Goal: Navigation & Orientation: Find specific page/section

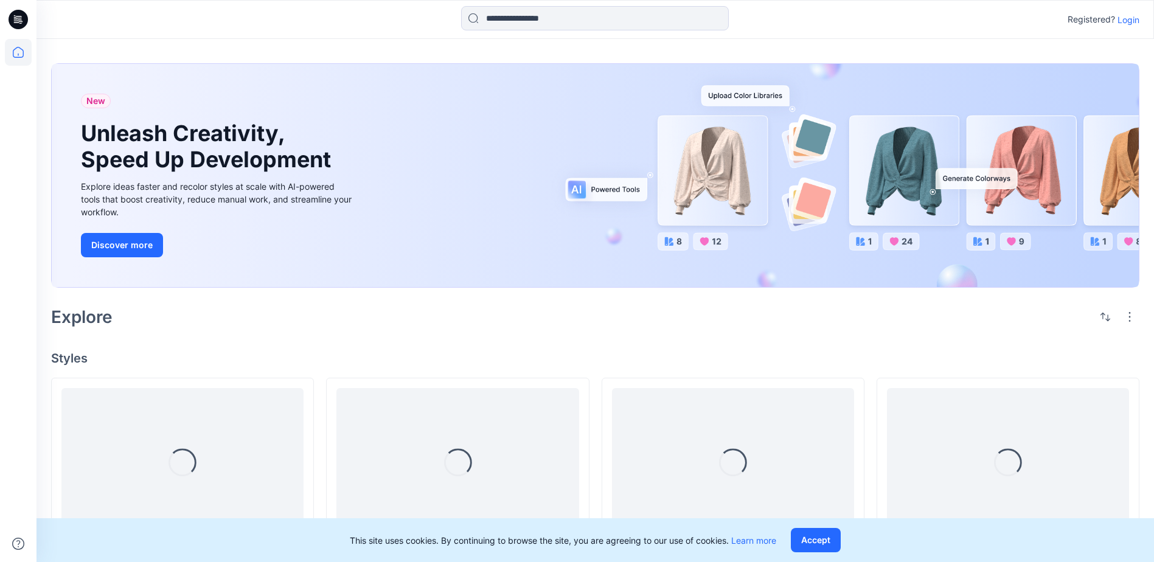
click at [1136, 19] on p "Login" at bounding box center [1128, 19] width 22 height 13
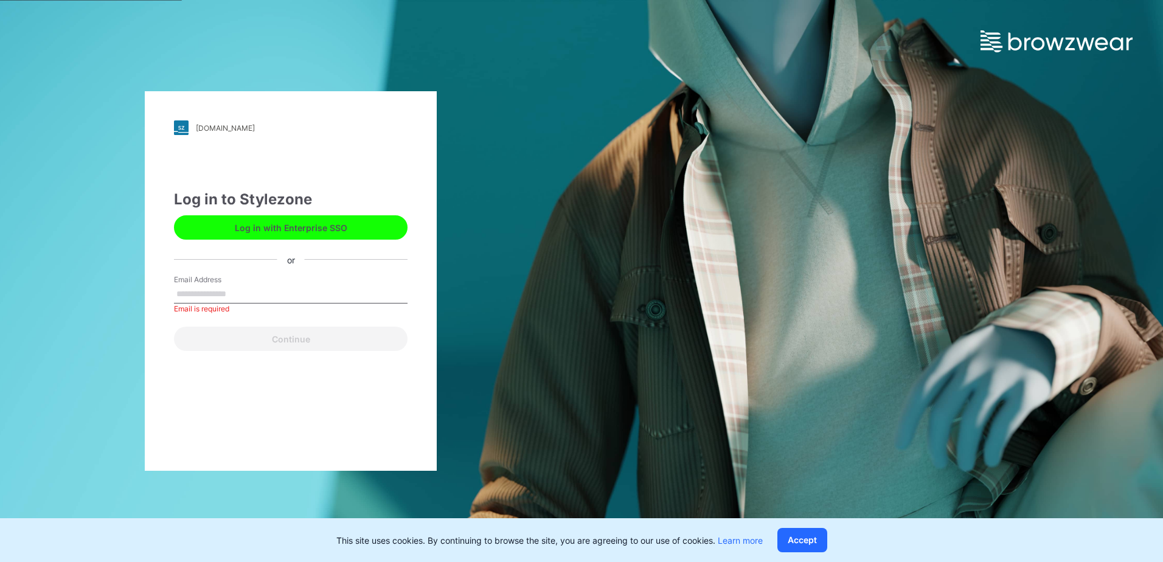
click at [272, 229] on button "Log in with Enterprise SSO" at bounding box center [291, 227] width 234 height 24
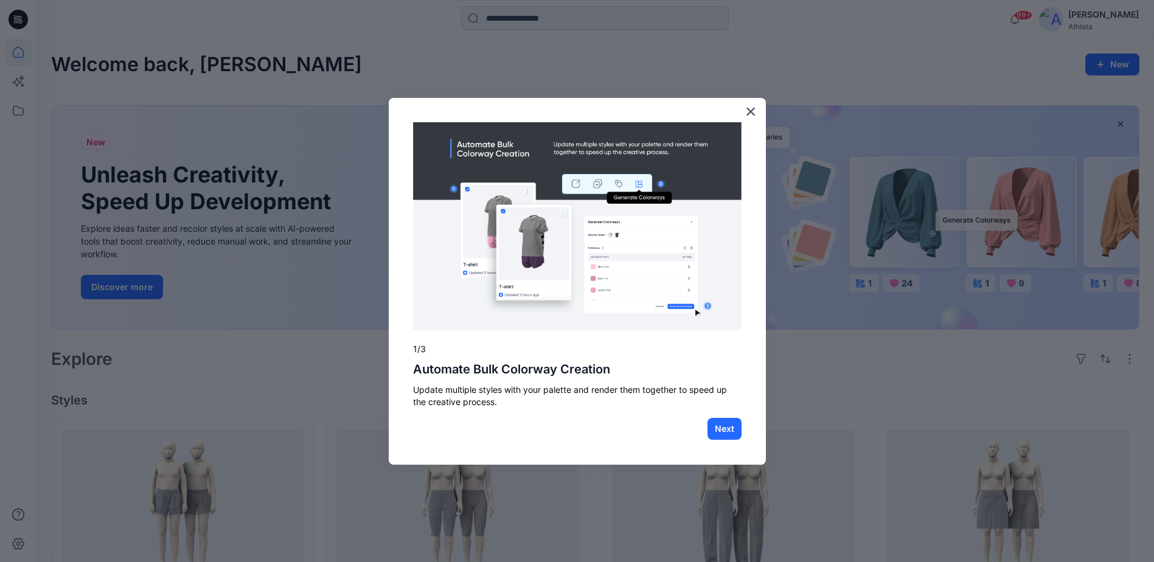
click at [751, 108] on button "×" at bounding box center [751, 111] width 12 height 19
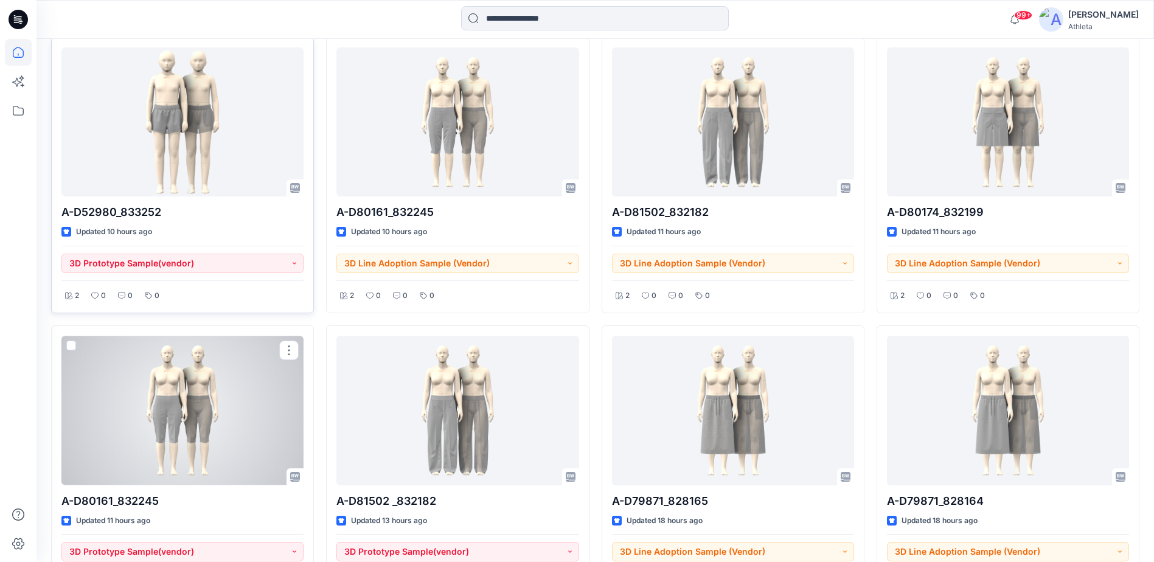
scroll to position [182, 0]
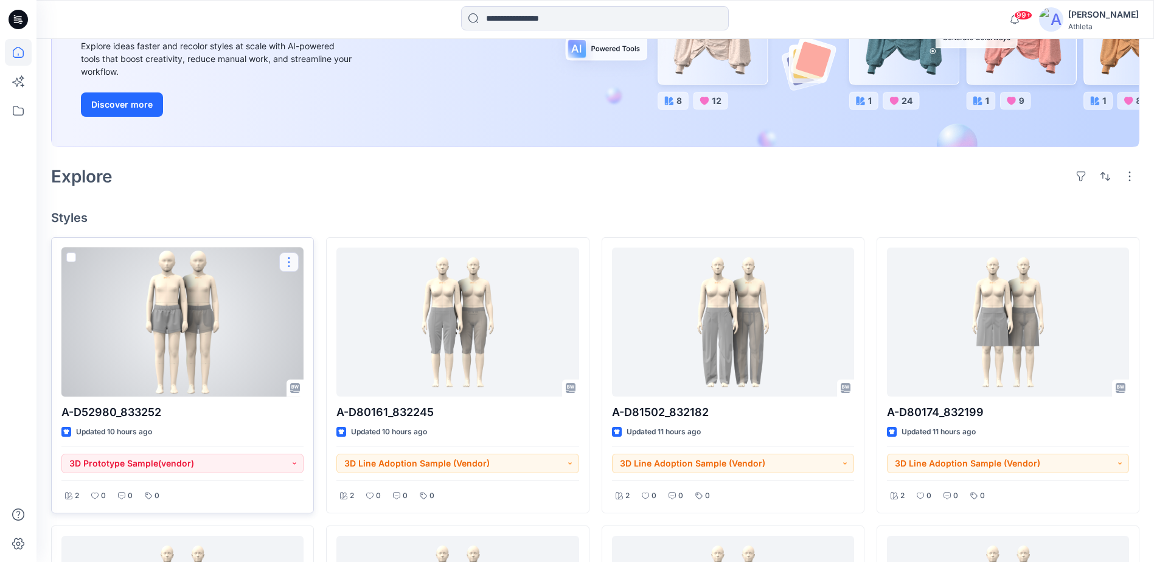
click at [288, 263] on button "button" at bounding box center [288, 261] width 19 height 19
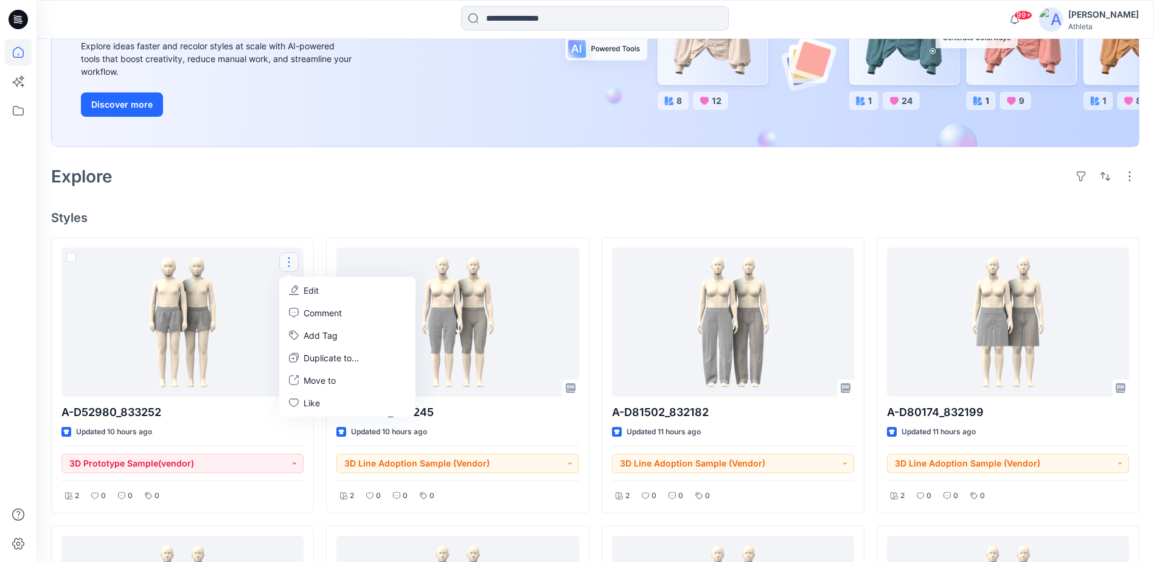
click at [351, 192] on div "Welcome back, [PERSON_NAME] New New Unleash Creativity, Speed Up Development Ex…" at bounding box center [594, 502] width 1117 height 1292
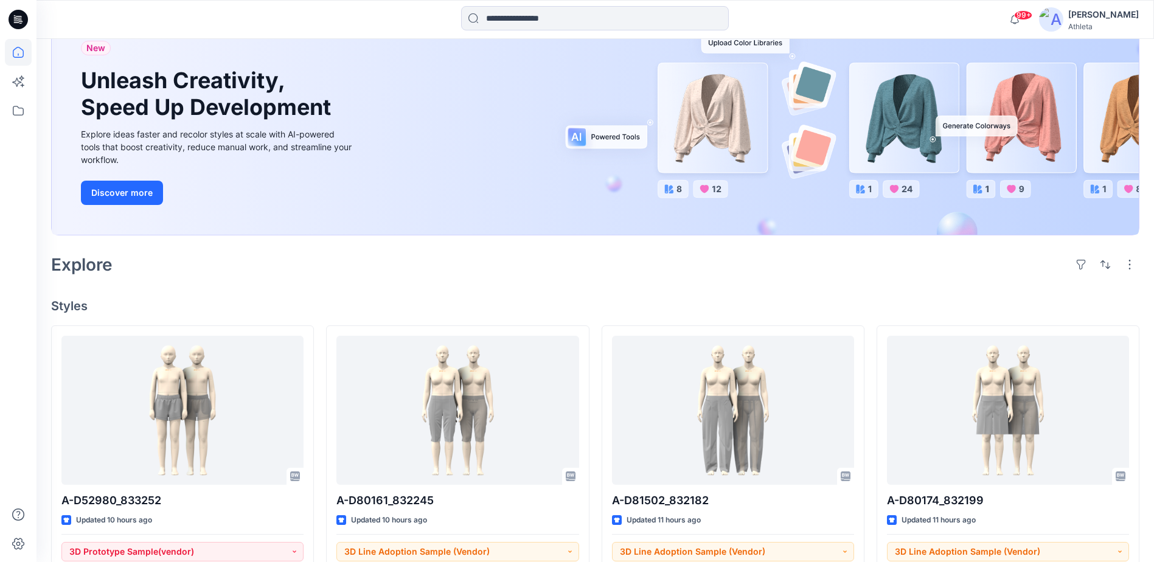
scroll to position [0, 0]
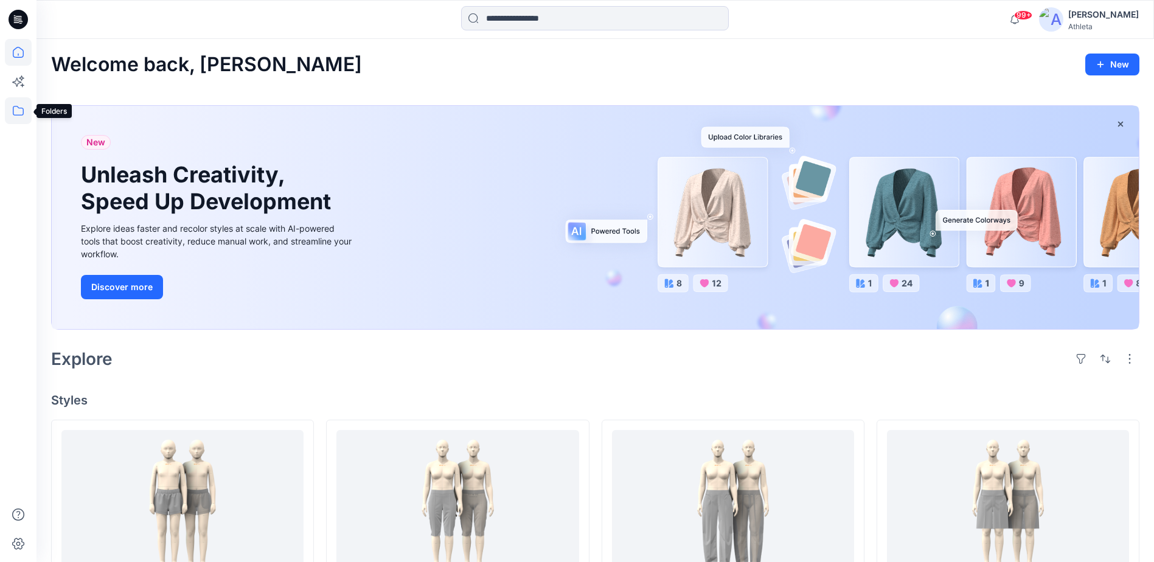
click at [18, 110] on icon at bounding box center [18, 110] width 27 height 27
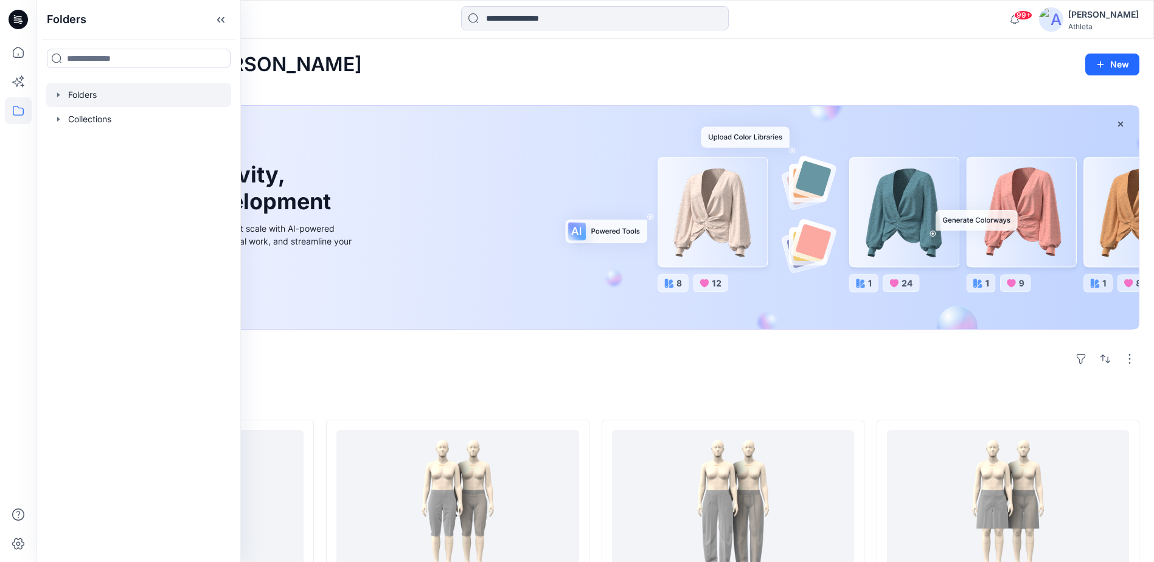
click at [60, 94] on icon "button" at bounding box center [59, 95] width 10 height 10
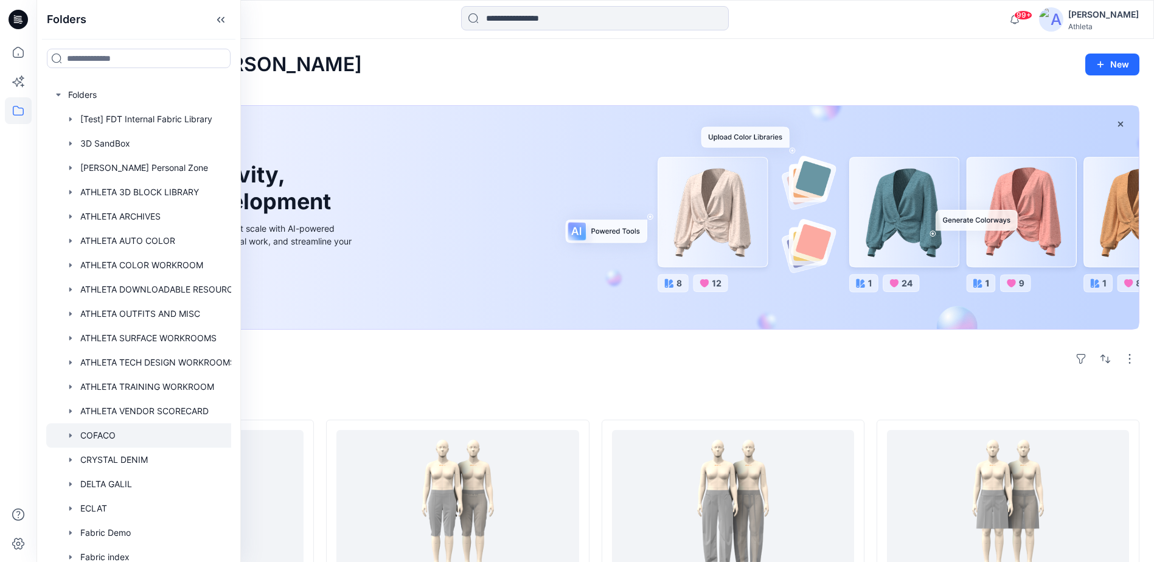
click at [143, 435] on div at bounding box center [148, 435] width 204 height 24
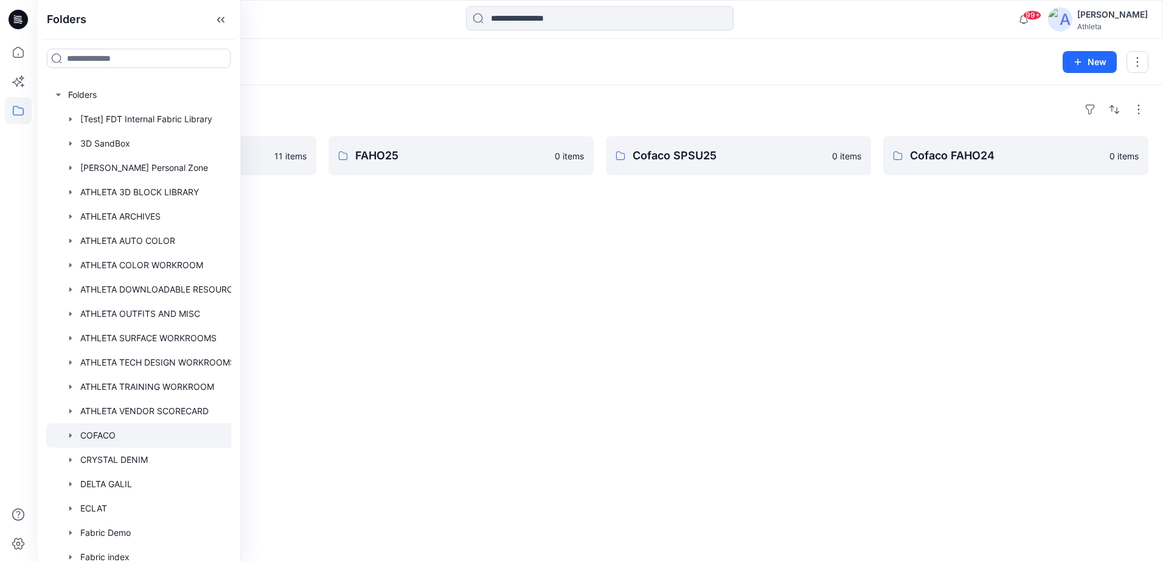
click at [714, 250] on div "Folders SPSU26 11 items FAHO25 0 items Cofaco SPSU25 0 items Cofaco FAHO24 0 it…" at bounding box center [599, 323] width 1126 height 477
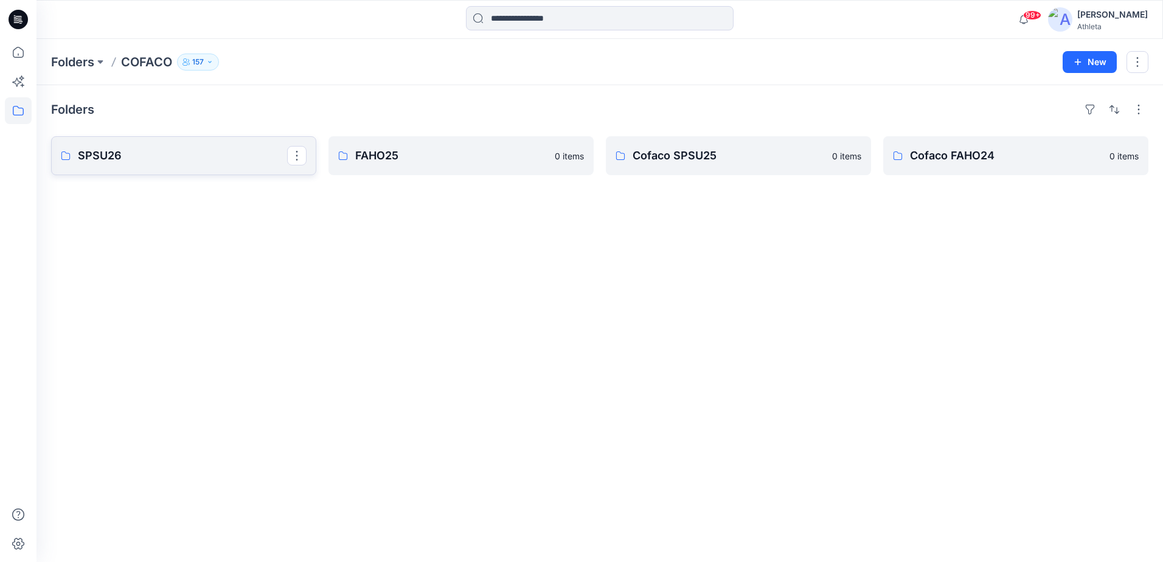
click at [200, 161] on p "SPSU26" at bounding box center [182, 155] width 209 height 17
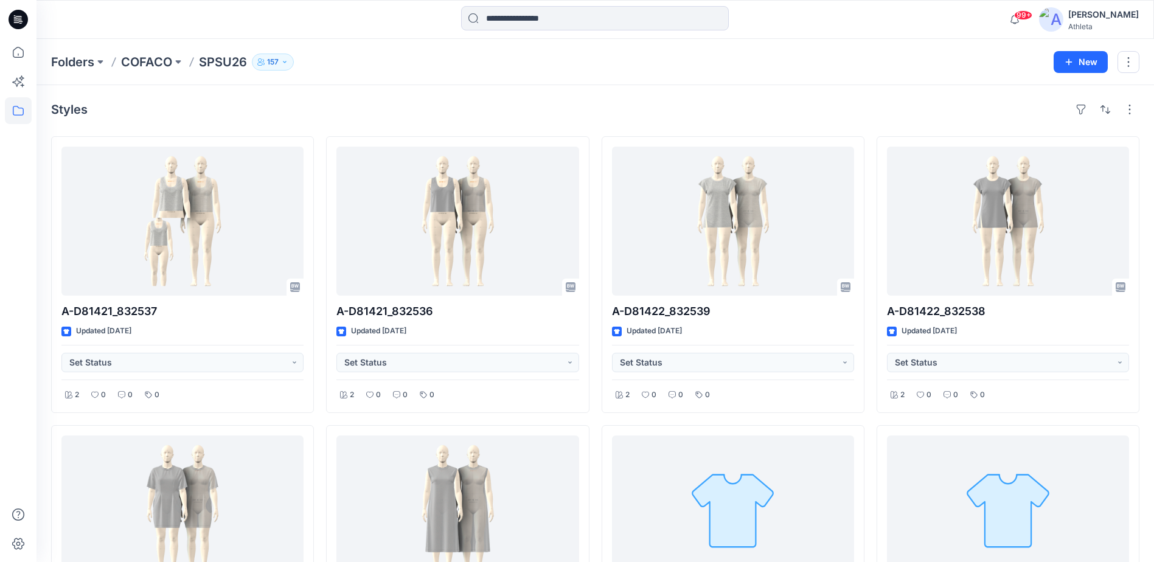
click at [406, 97] on div "Styles A-D81421_832537 Updated [DATE] Set Status 2 0 0 0 A-D73272-815081 Update…" at bounding box center [594, 544] width 1117 height 919
click at [15, 108] on icon at bounding box center [18, 110] width 27 height 27
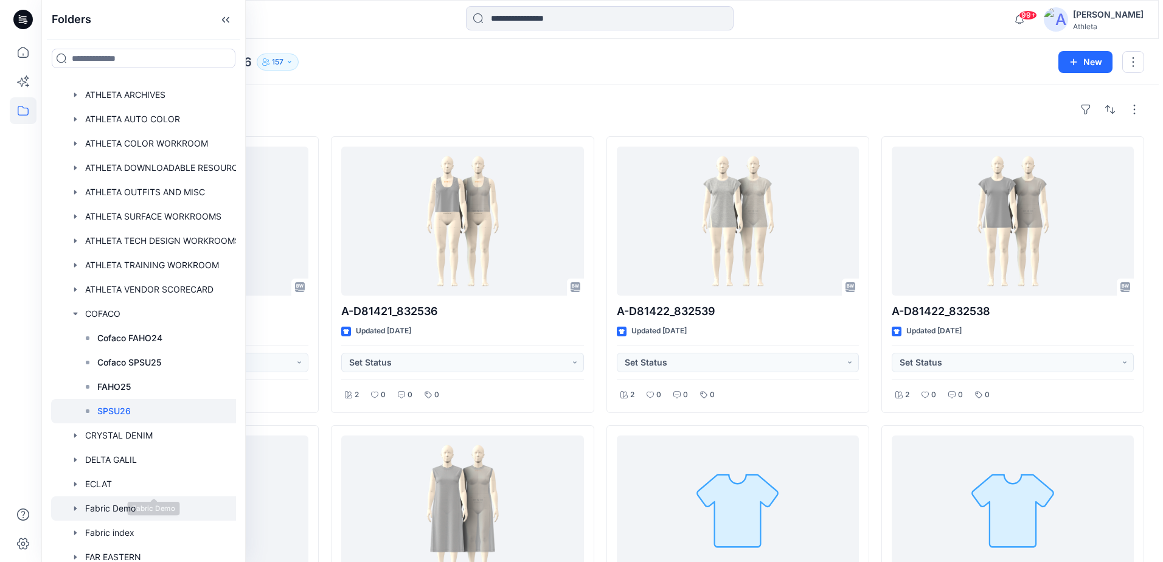
scroll to position [182, 0]
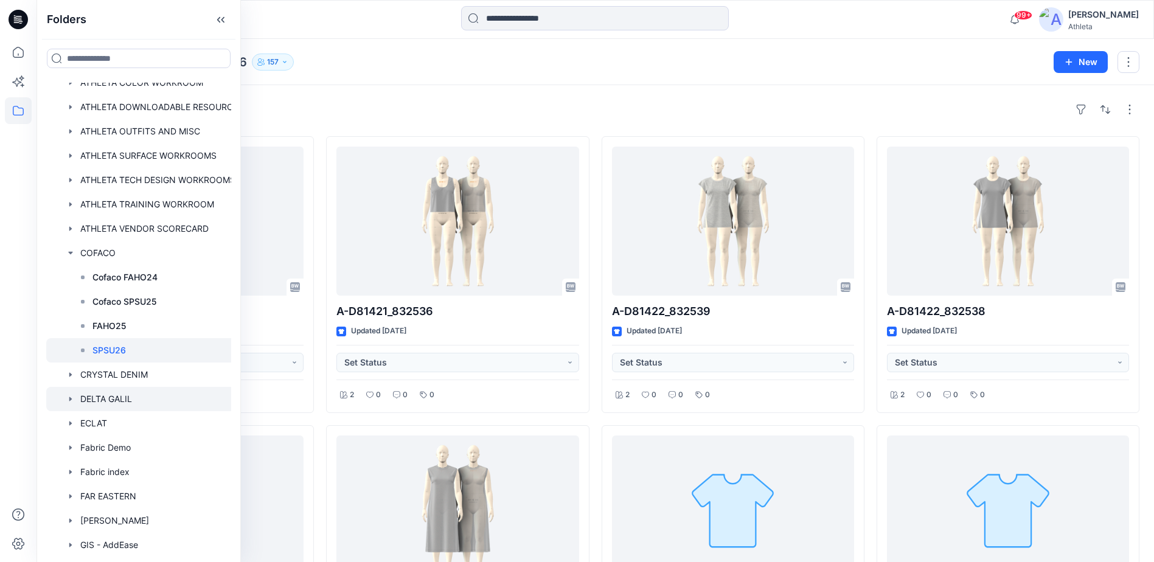
click at [94, 399] on div at bounding box center [148, 399] width 204 height 24
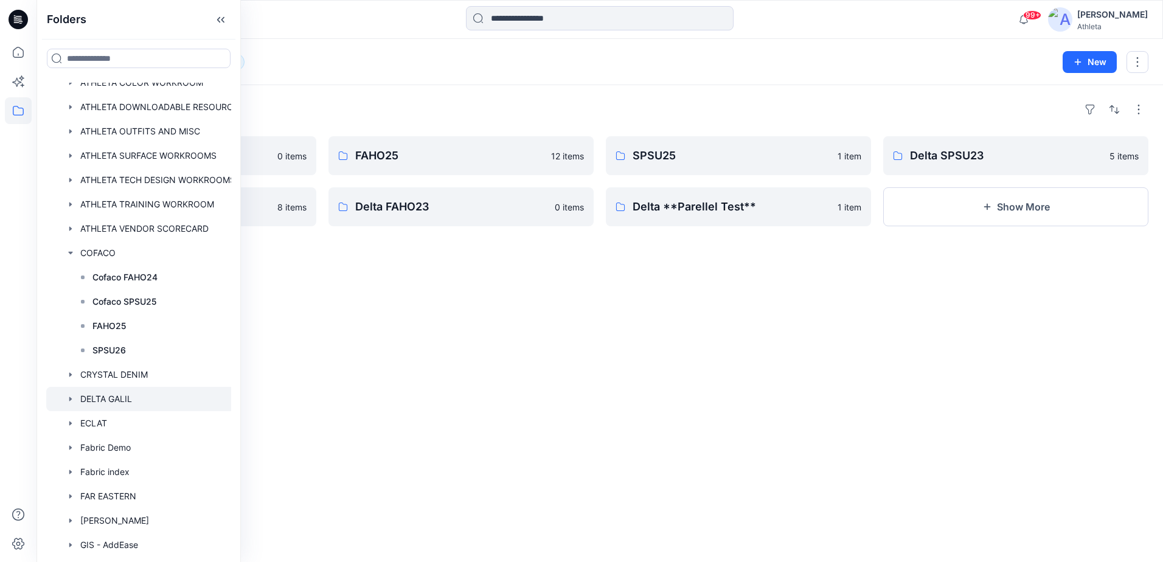
click at [69, 399] on icon "button" at bounding box center [70, 399] width 2 height 4
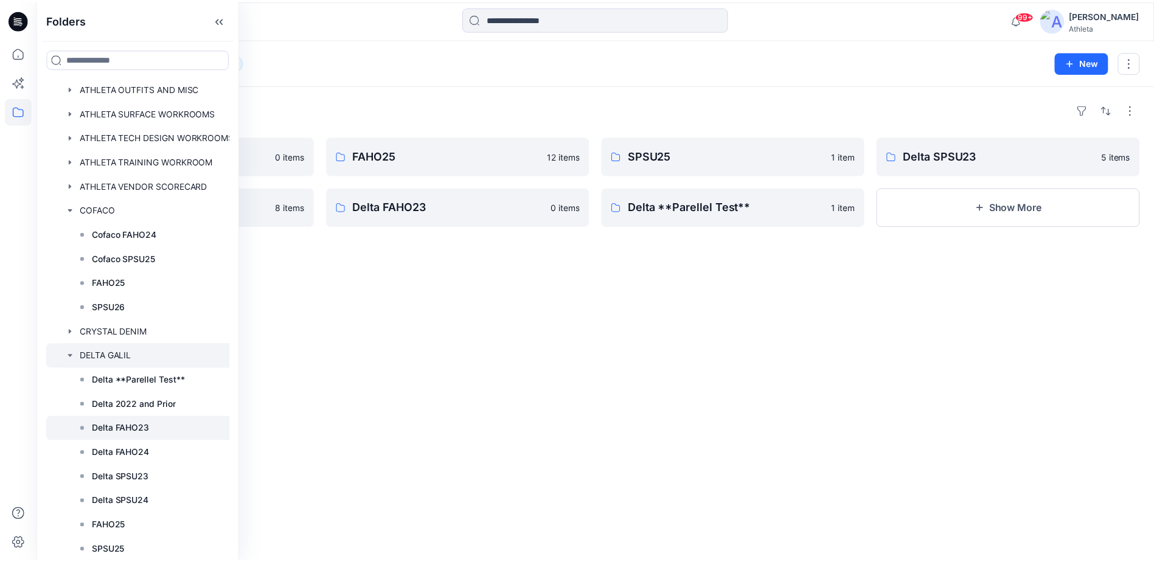
scroll to position [304, 0]
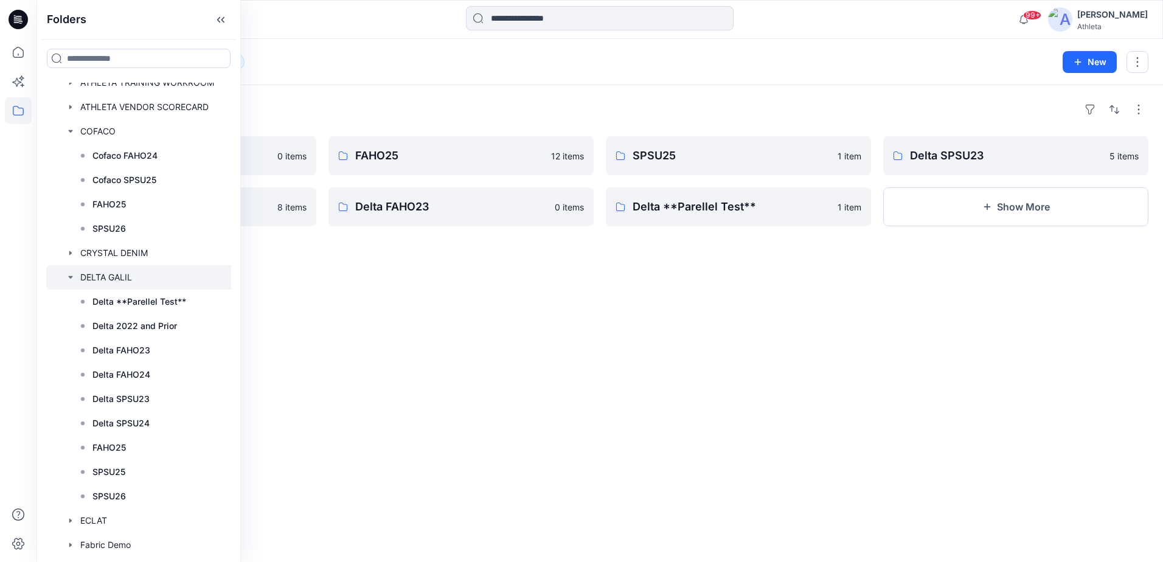
click at [907, 392] on div "Folders SPSU26 0 items Delta SPSU24 8 items FAHO25 12 items Delta FAHO23 0 item…" at bounding box center [599, 323] width 1126 height 477
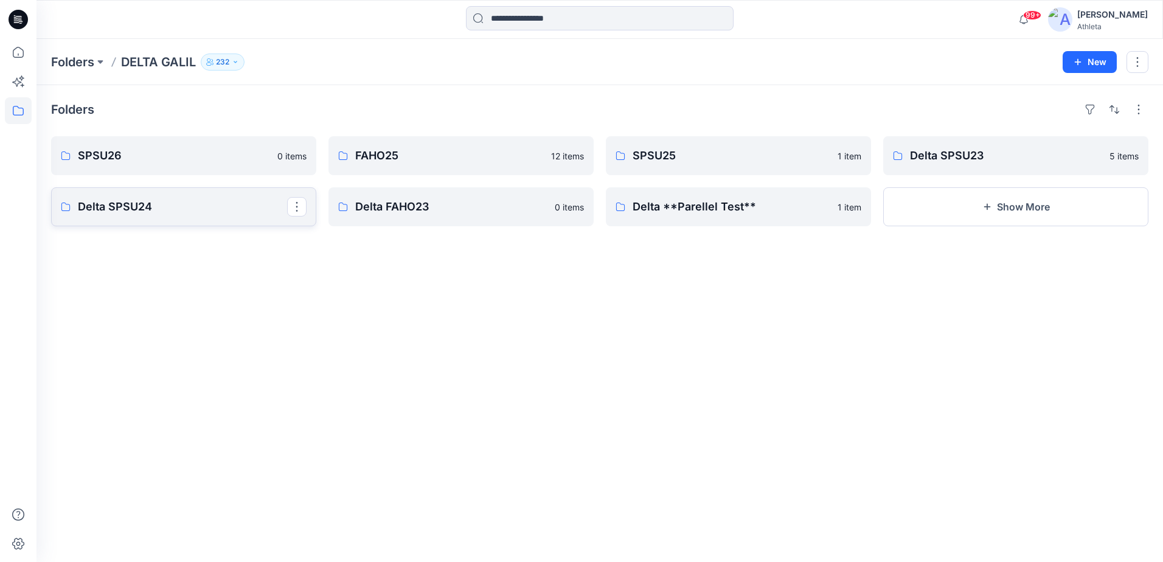
click at [190, 206] on p "Delta SPSU24" at bounding box center [182, 206] width 209 height 17
